Goal: Information Seeking & Learning: Learn about a topic

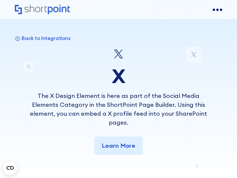
scroll to position [2720, 0]
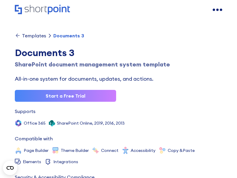
scroll to position [3219, 0]
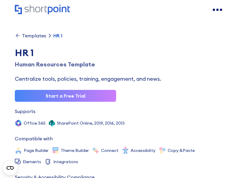
scroll to position [3253, 0]
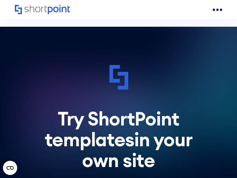
scroll to position [3242, 0]
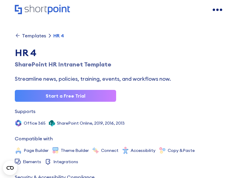
scroll to position [3262, 0]
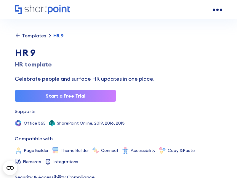
scroll to position [3242, 0]
